Goal: Transaction & Acquisition: Purchase product/service

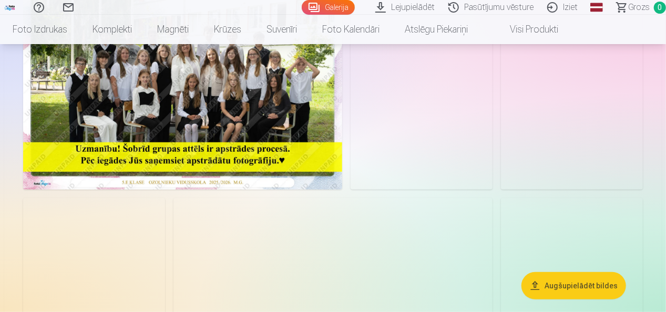
scroll to position [53, 0]
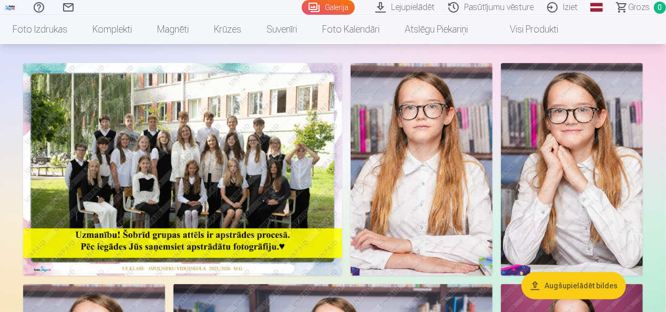
click at [438, 157] on img at bounding box center [422, 169] width 142 height 213
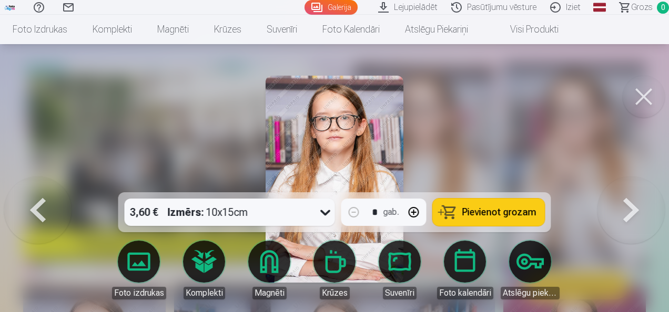
click at [476, 208] on span "Pievienot grozam" at bounding box center [499, 212] width 74 height 9
click at [632, 94] on button at bounding box center [644, 97] width 42 height 42
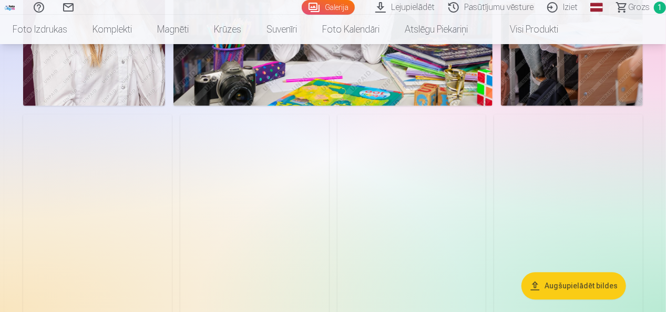
scroll to position [1157, 0]
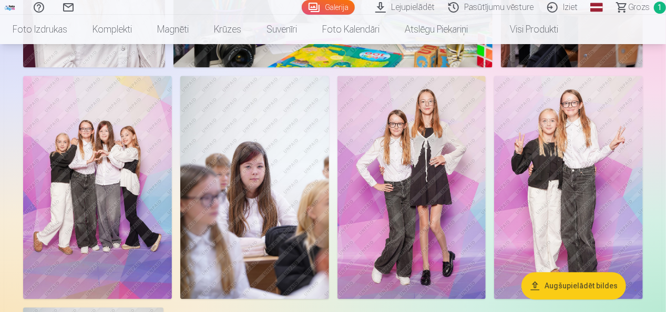
click at [116, 176] on img at bounding box center [97, 187] width 149 height 223
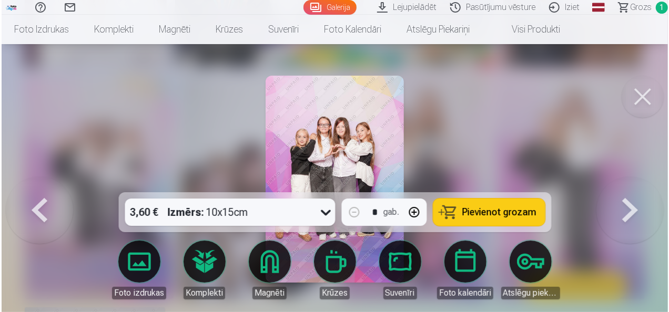
scroll to position [1160, 0]
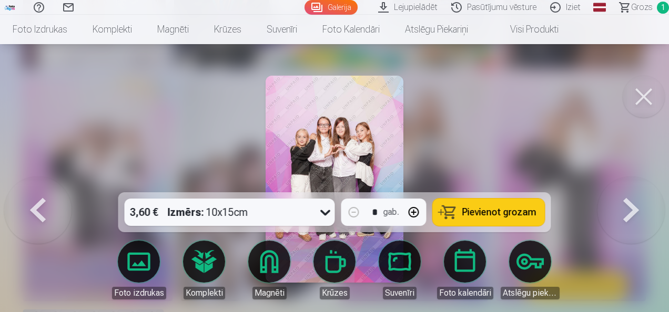
click at [496, 212] on span "Pievienot grozam" at bounding box center [499, 212] width 74 height 9
click at [647, 101] on button at bounding box center [644, 97] width 42 height 42
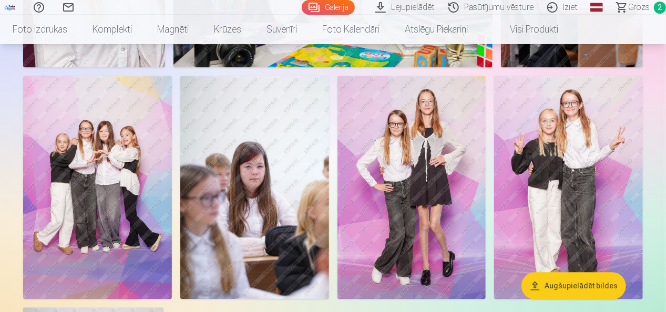
scroll to position [1209, 0]
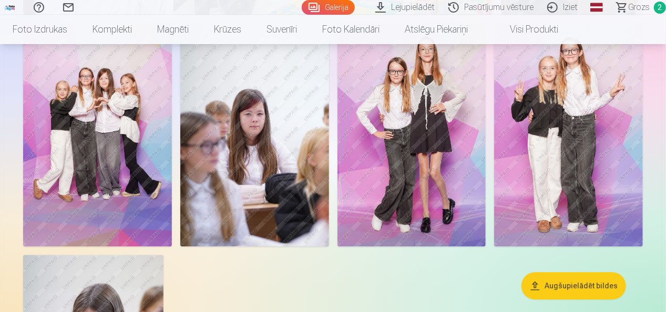
click at [564, 152] on img at bounding box center [568, 134] width 149 height 223
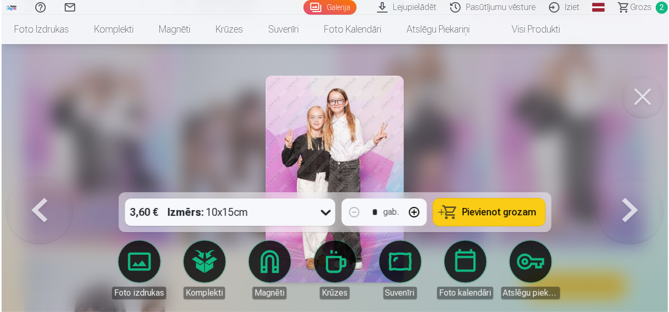
scroll to position [1213, 0]
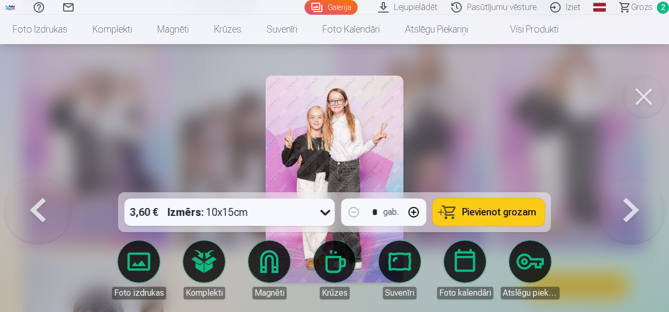
click at [512, 216] on span "Pievienot grozam" at bounding box center [499, 212] width 74 height 9
click at [650, 105] on button at bounding box center [644, 97] width 42 height 42
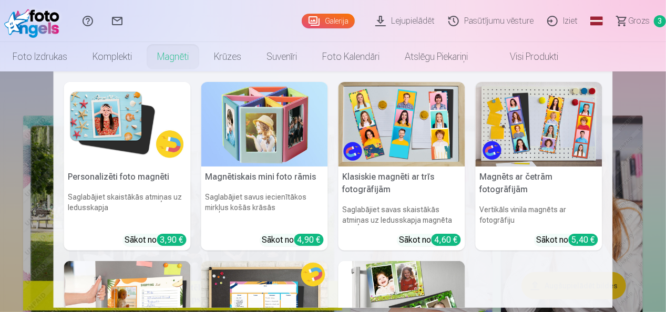
click at [186, 56] on link "Magnēti" at bounding box center [173, 56] width 57 height 29
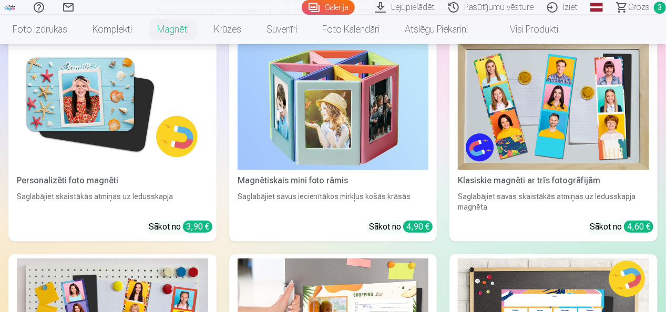
scroll to position [158, 0]
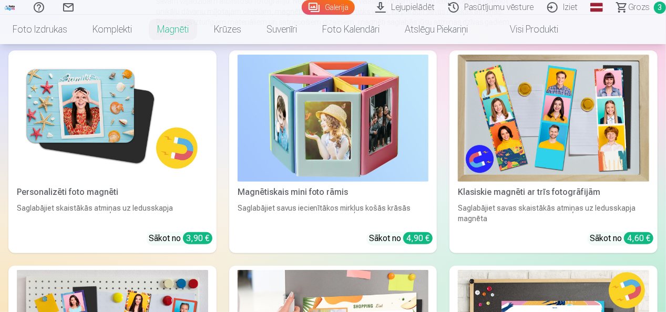
click at [119, 82] on img at bounding box center [112, 118] width 191 height 127
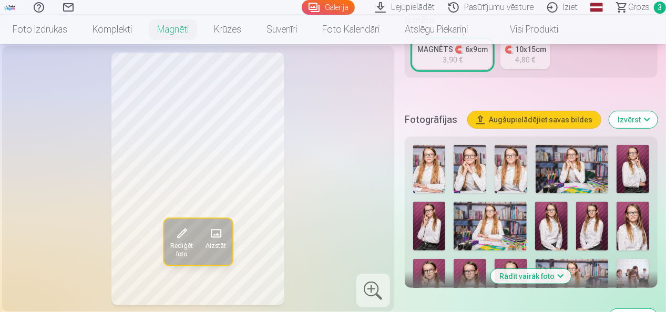
scroll to position [263, 0]
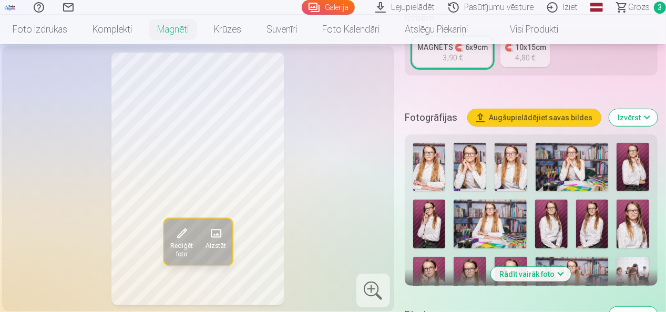
click at [438, 169] on img at bounding box center [429, 167] width 33 height 48
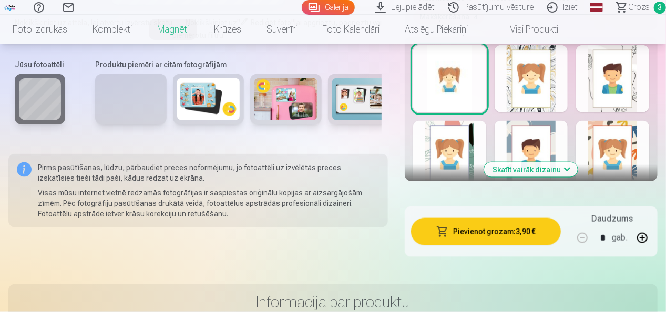
scroll to position [684, 0]
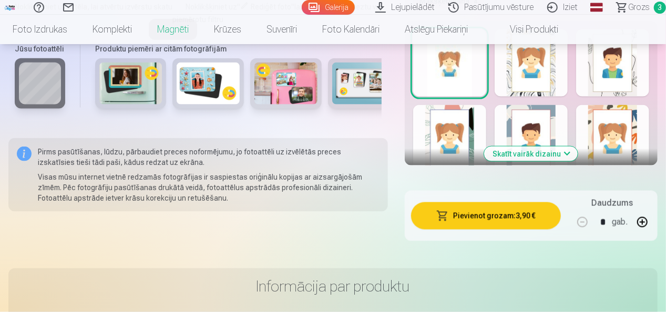
click at [637, 224] on button "button" at bounding box center [642, 222] width 25 height 25
type input "*"
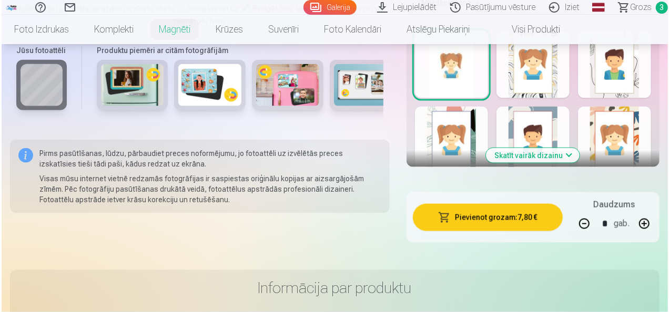
scroll to position [736, 0]
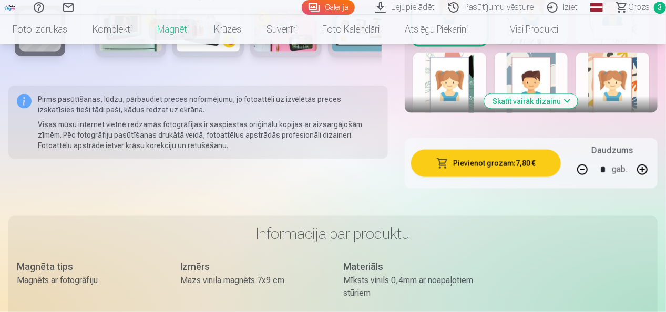
click at [502, 171] on button "Pievienot grozam : 7,80 €" at bounding box center [486, 163] width 150 height 27
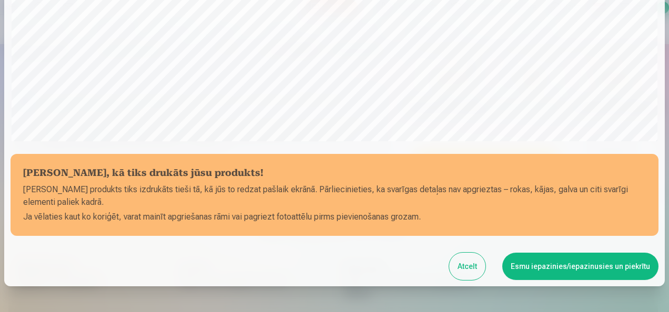
scroll to position [407, 0]
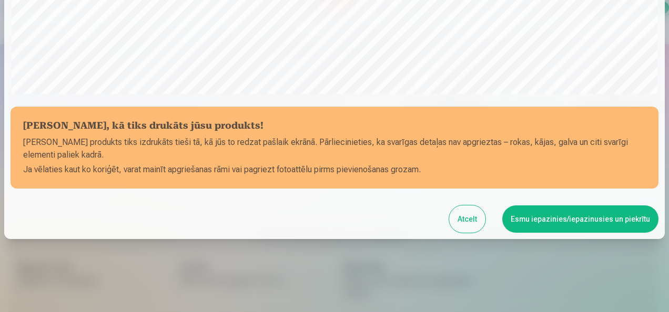
click at [548, 216] on button "Esmu iepazinies/iepazinusies un piekrītu" at bounding box center [580, 219] width 156 height 27
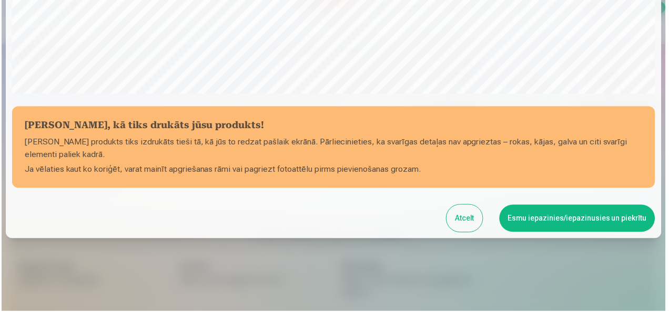
scroll to position [405, 0]
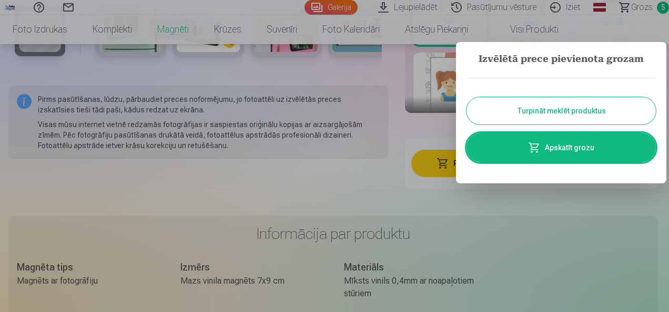
click at [523, 149] on link "Apskatīt grozu" at bounding box center [560, 147] width 189 height 29
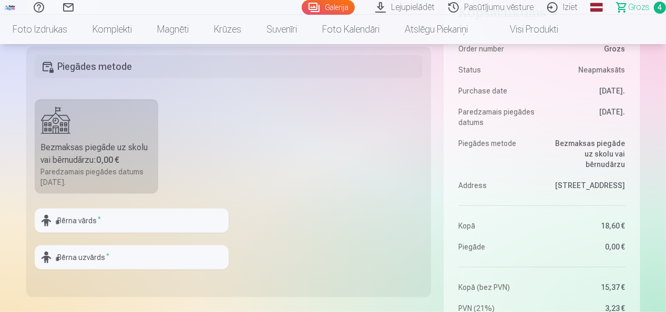
scroll to position [316, 0]
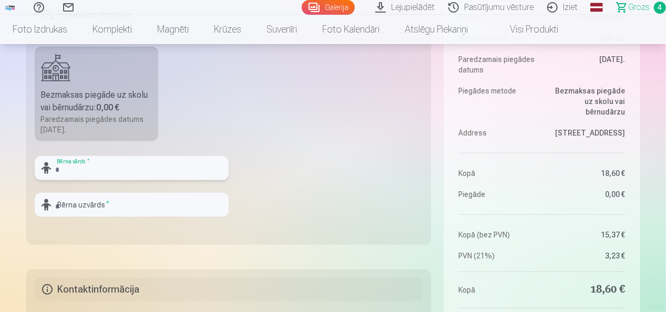
click at [151, 168] on input "text" at bounding box center [132, 168] width 194 height 24
type input "*"
type input "****"
click at [148, 205] on input "text" at bounding box center [132, 205] width 194 height 24
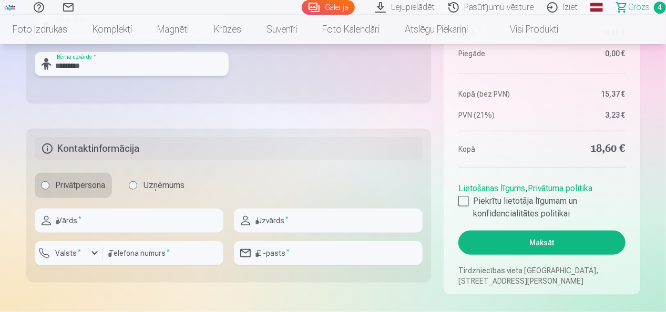
scroll to position [473, 0]
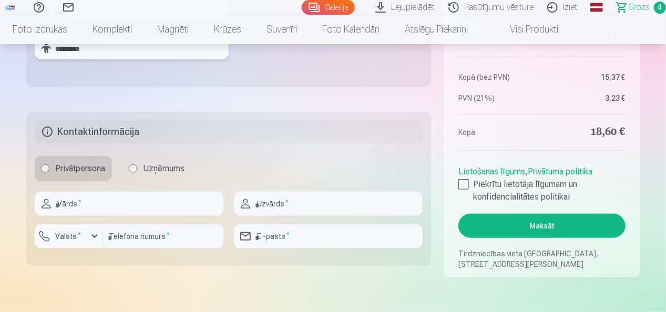
type input "*********"
click at [95, 204] on input "text" at bounding box center [129, 204] width 189 height 24
type input "******"
type input "*******"
type input "********"
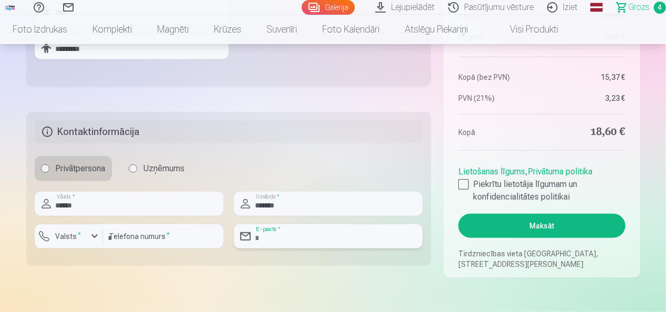
type input "**********"
click at [92, 231] on div "button" at bounding box center [94, 236] width 13 height 13
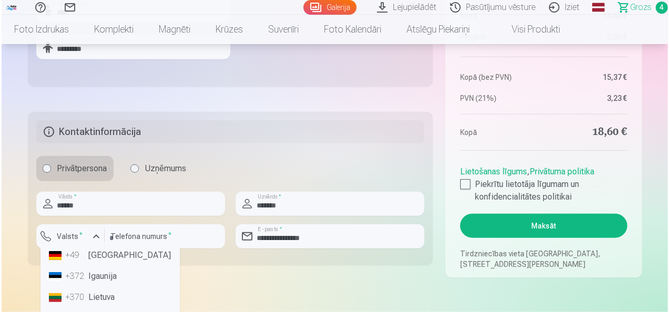
scroll to position [0, 0]
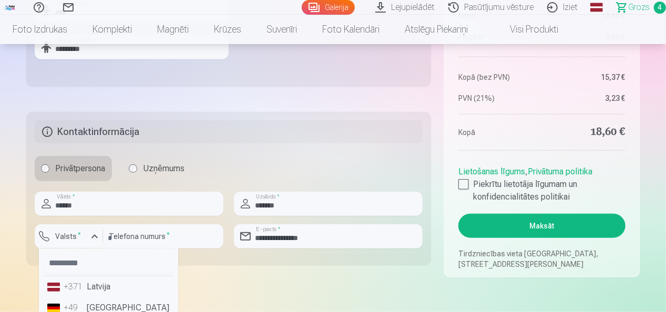
click at [99, 284] on li "+371 Latvija" at bounding box center [108, 287] width 131 height 21
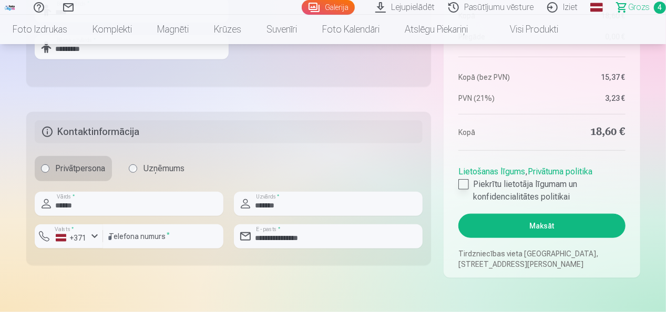
click at [466, 184] on div at bounding box center [464, 184] width 11 height 11
click at [531, 230] on button "Maksāt" at bounding box center [542, 226] width 167 height 24
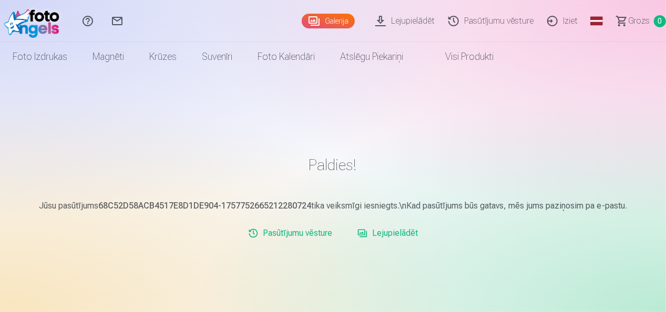
click at [561, 18] on link "Iziet" at bounding box center [564, 21] width 44 height 42
